Goal: Communication & Community: Answer question/provide support

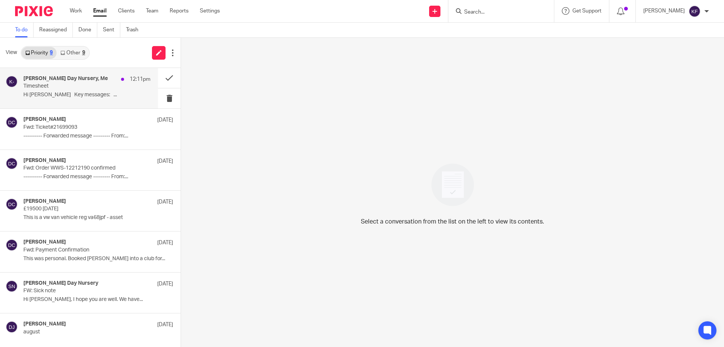
click at [115, 100] on div "[PERSON_NAME] Day Nursery, Me 12:11pm Timesheet Hi [PERSON_NAME] Key messages: …" at bounding box center [86, 87] width 127 height 25
click at [155, 49] on link at bounding box center [159, 53] width 14 height 14
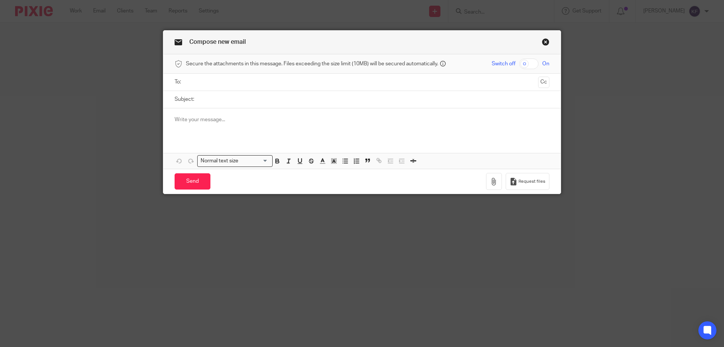
click at [327, 86] on input "text" at bounding box center [362, 82] width 347 height 9
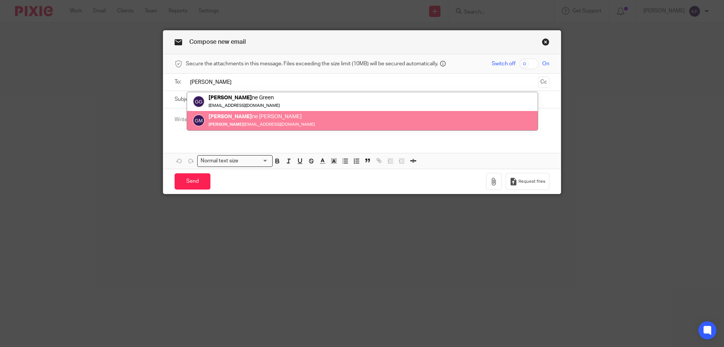
type input "geraldi"
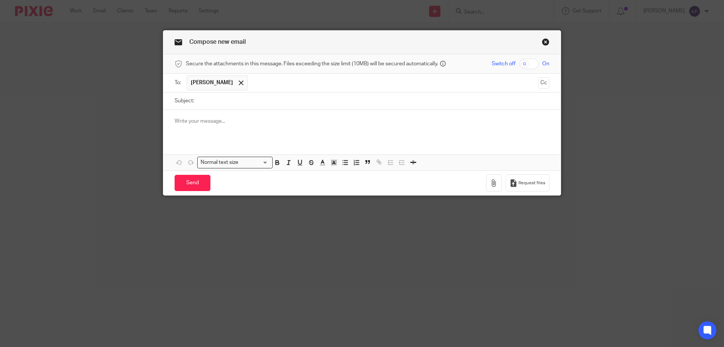
click at [297, 102] on input "Subject:" at bounding box center [373, 100] width 351 height 17
type input "Payroll"
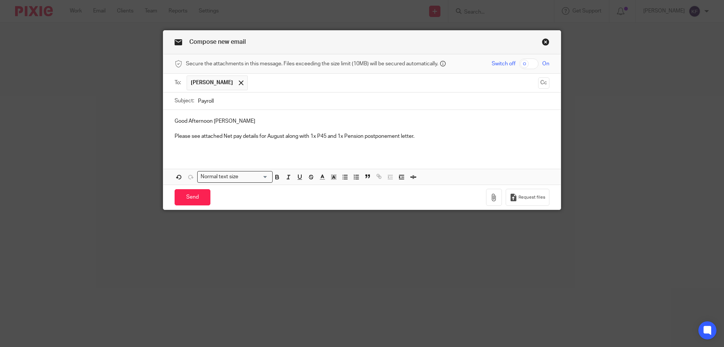
click at [432, 138] on p "Please see attached Net pay details for August along with 1x P45 and 1x Pension…" at bounding box center [362, 136] width 375 height 8
click at [531, 66] on input "checkbox" at bounding box center [528, 63] width 19 height 11
checkbox input "true"
click at [449, 129] on p at bounding box center [362, 129] width 375 height 8
click at [494, 195] on icon "button" at bounding box center [494, 197] width 8 height 8
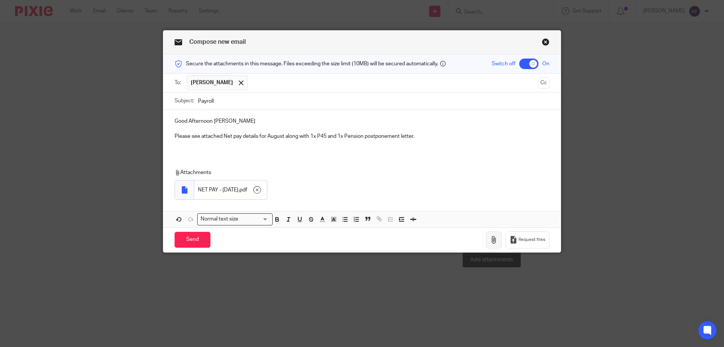
click at [490, 239] on icon "button" at bounding box center [494, 240] width 8 height 8
click at [493, 242] on icon "button" at bounding box center [494, 240] width 8 height 8
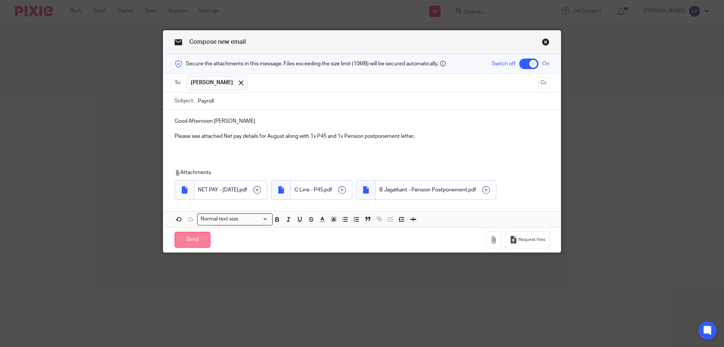
click at [187, 241] on input "Send" at bounding box center [193, 240] width 36 height 16
